Goal: Task Accomplishment & Management: Use online tool/utility

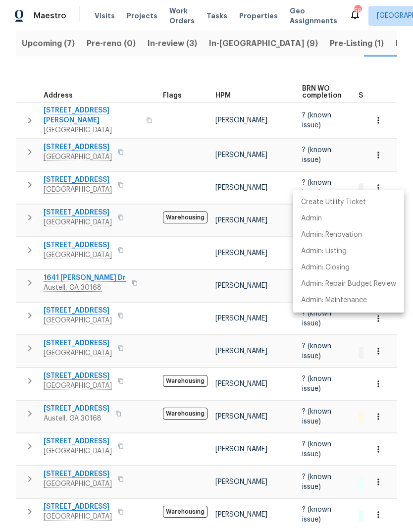
scroll to position [0, 38]
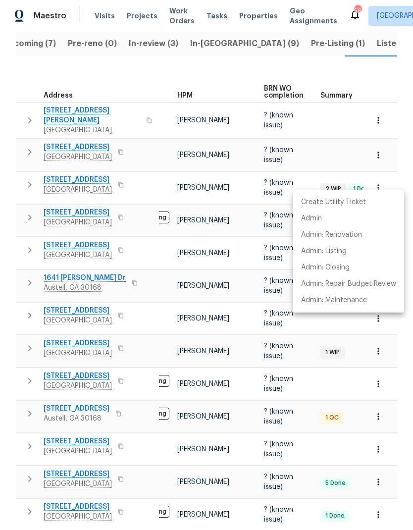
click at [129, 75] on div at bounding box center [206, 265] width 413 height 530
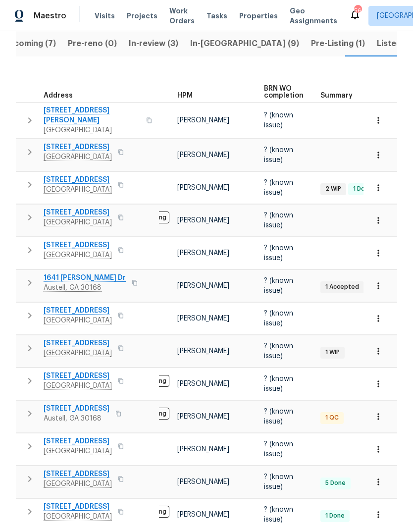
click at [377, 43] on span "Listed (18)" at bounding box center [397, 44] width 41 height 14
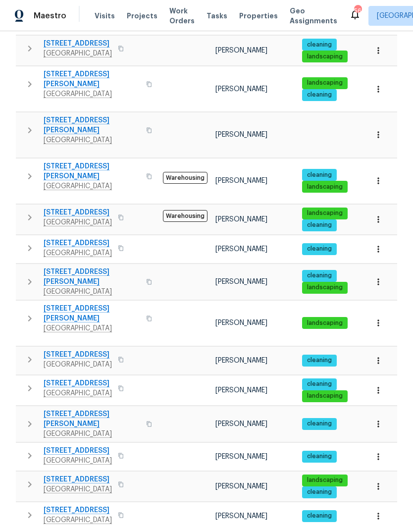
scroll to position [265, 0]
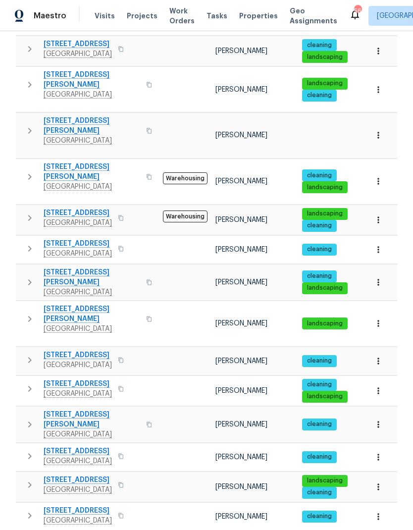
click at [33, 479] on icon "button" at bounding box center [30, 485] width 12 height 12
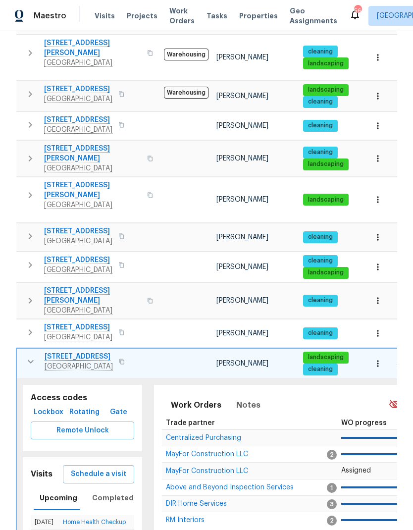
scroll to position [390, 0]
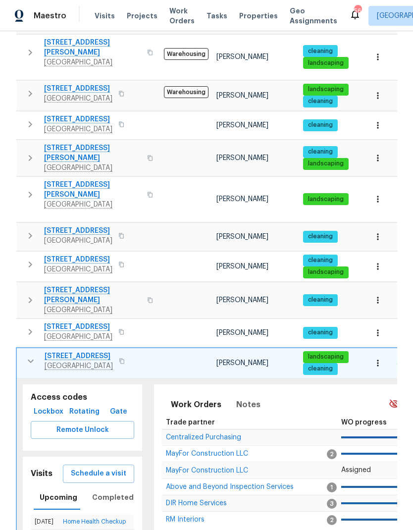
click at [221, 500] on span "DIR Home Services" at bounding box center [196, 503] width 61 height 7
click at [32, 355] on icon "button" at bounding box center [31, 361] width 12 height 12
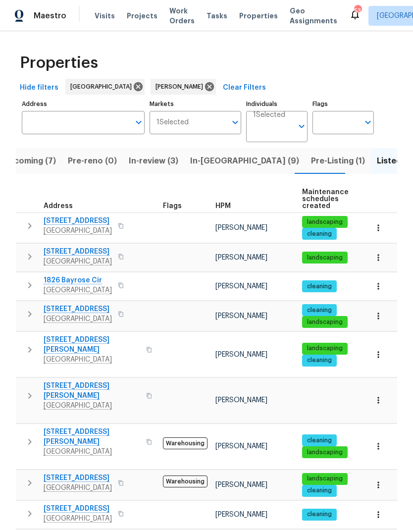
scroll to position [0, 0]
click at [155, 162] on span "In-review (3)" at bounding box center [154, 161] width 50 height 14
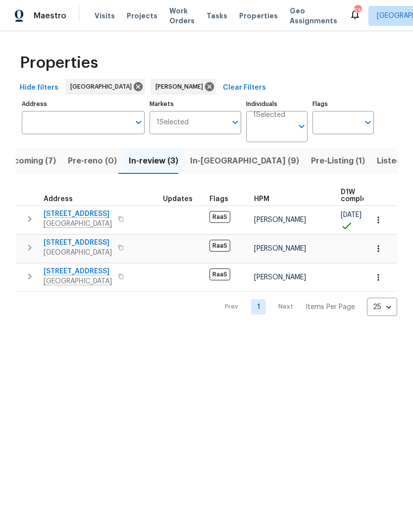
click at [216, 163] on span "In-reno (9)" at bounding box center [244, 161] width 109 height 14
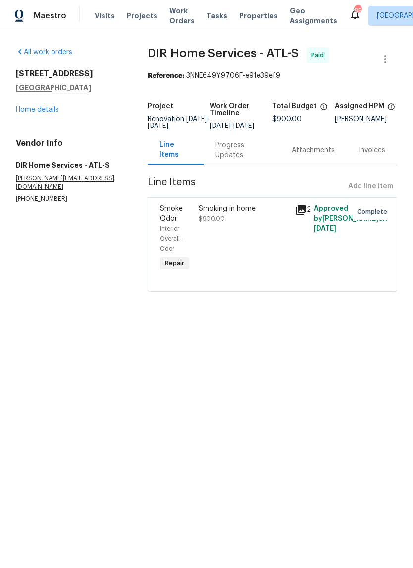
click at [235, 157] on div "Progress Updates" at bounding box center [242, 150] width 53 height 20
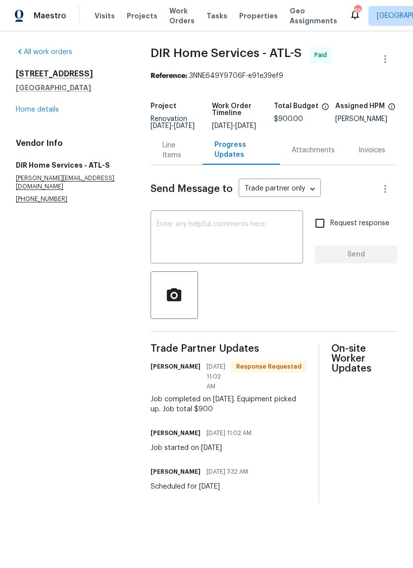
click at [169, 160] on div "Line Items" at bounding box center [177, 150] width 29 height 20
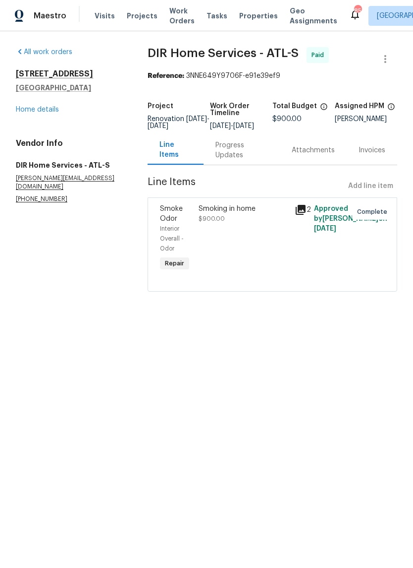
click at [37, 107] on link "Home details" at bounding box center [37, 109] width 43 height 7
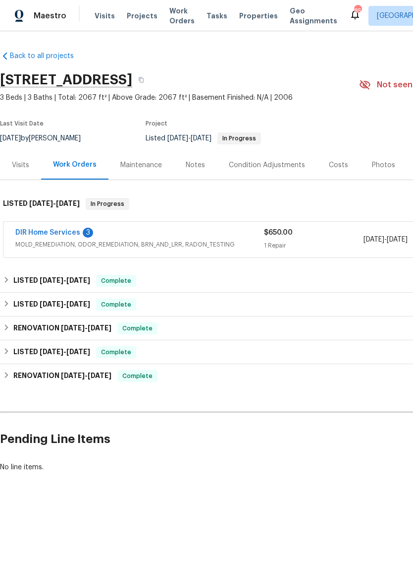
click at [31, 229] on link "DIR Home Services" at bounding box center [47, 232] width 65 height 7
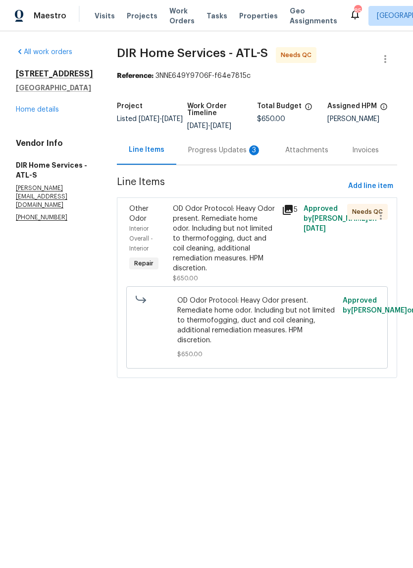
click at [241, 155] on div "Progress Updates 3" at bounding box center [224, 150] width 73 height 10
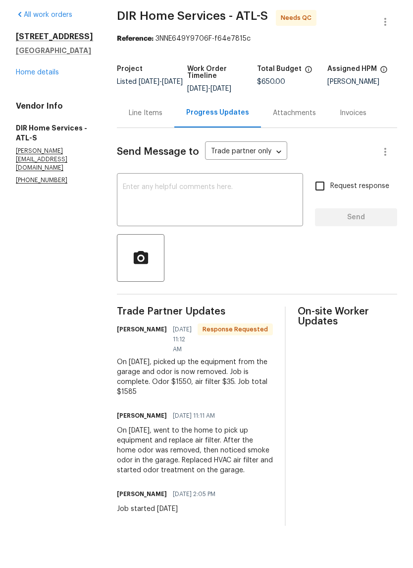
scroll to position [20, 0]
copy div "picked up the equipment from the garage and odor is now removed. Job is complet…"
click at [155, 135] on div "Line Items" at bounding box center [146, 149] width 58 height 29
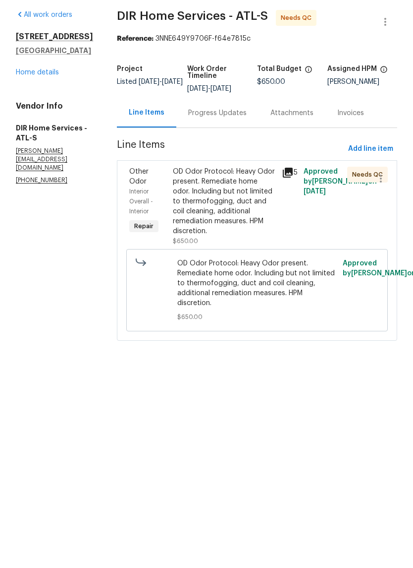
click at [241, 222] on div "OD Odor Protocol: Heavy Odor present. Remediate home odor. Including but not li…" at bounding box center [224, 238] width 103 height 69
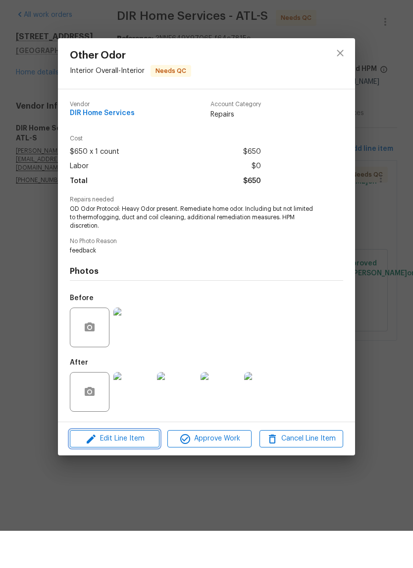
click at [139, 469] on span "Edit Line Item" at bounding box center [115, 475] width 84 height 12
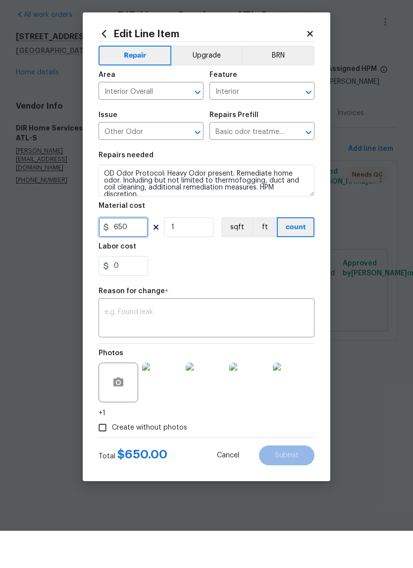
click at [136, 254] on input "650" at bounding box center [124, 264] width 50 height 20
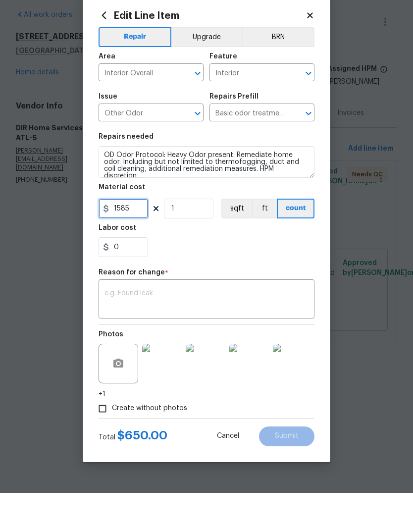
type input "1585"
click at [159, 319] on div "x ​" at bounding box center [207, 337] width 216 height 37
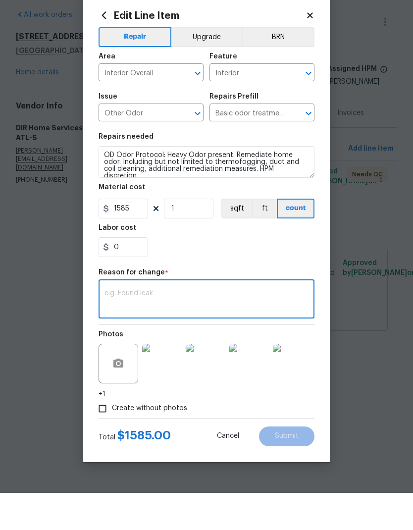
click at [151, 327] on textarea at bounding box center [207, 337] width 204 height 21
paste textarea "picked up the equipment from the garage and odor is now removed. Job is complet…"
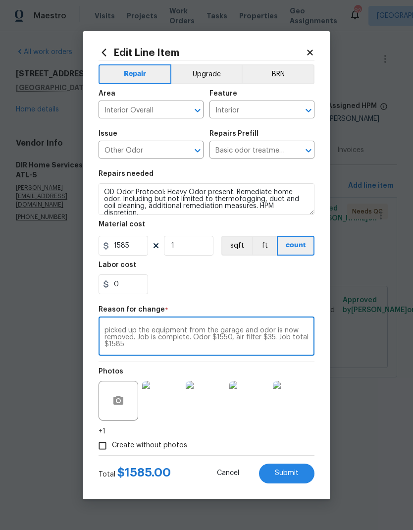
type textarea "picked up the equipment from the garage and odor is now removed. Job is complet…"
click at [303, 476] on button "Submit" at bounding box center [287, 474] width 56 height 20
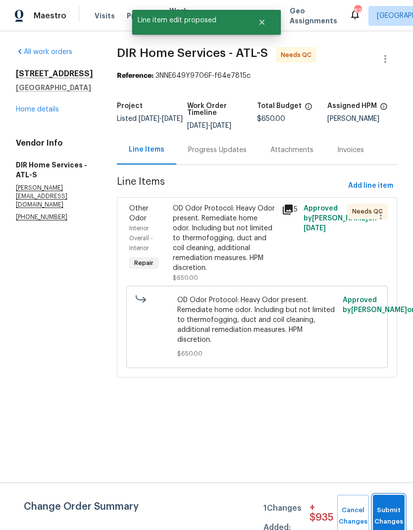
click at [393, 511] on button "Submit Changes" at bounding box center [389, 516] width 32 height 43
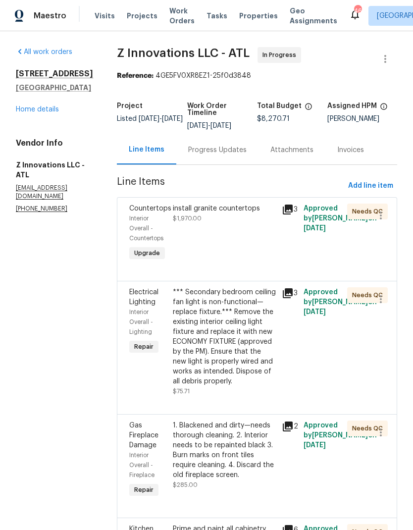
click at [45, 113] on link "Home details" at bounding box center [37, 109] width 43 height 7
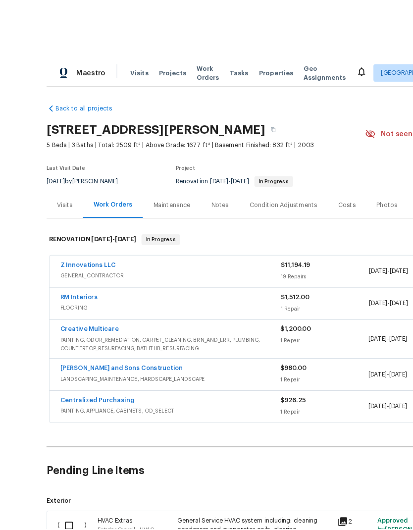
scroll to position [14, 0]
